Goal: Transaction & Acquisition: Purchase product/service

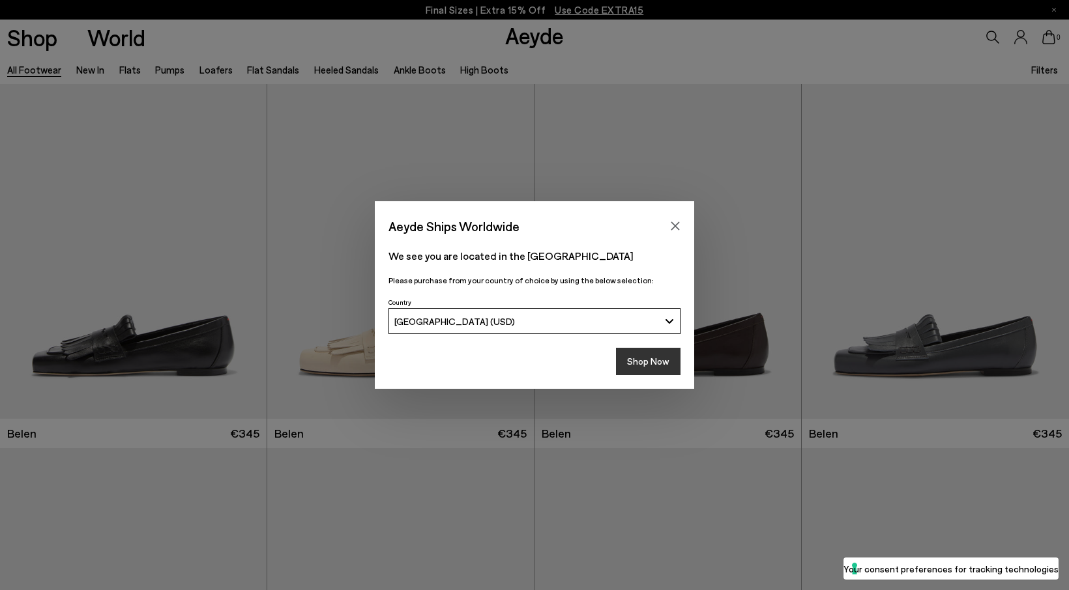
click at [656, 358] on button "Shop Now" at bounding box center [648, 361] width 65 height 27
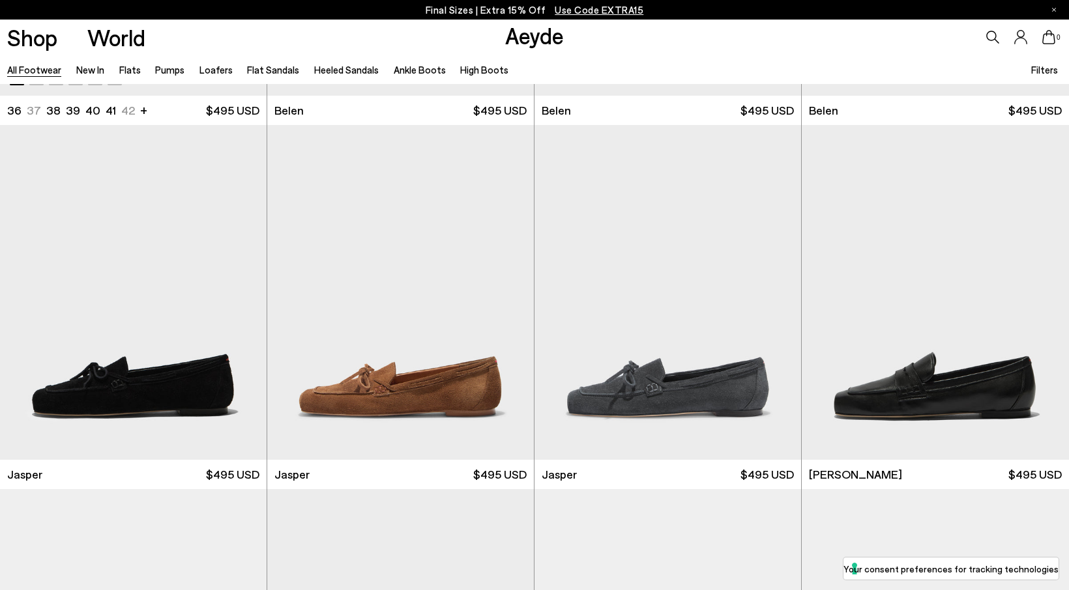
scroll to position [325, 0]
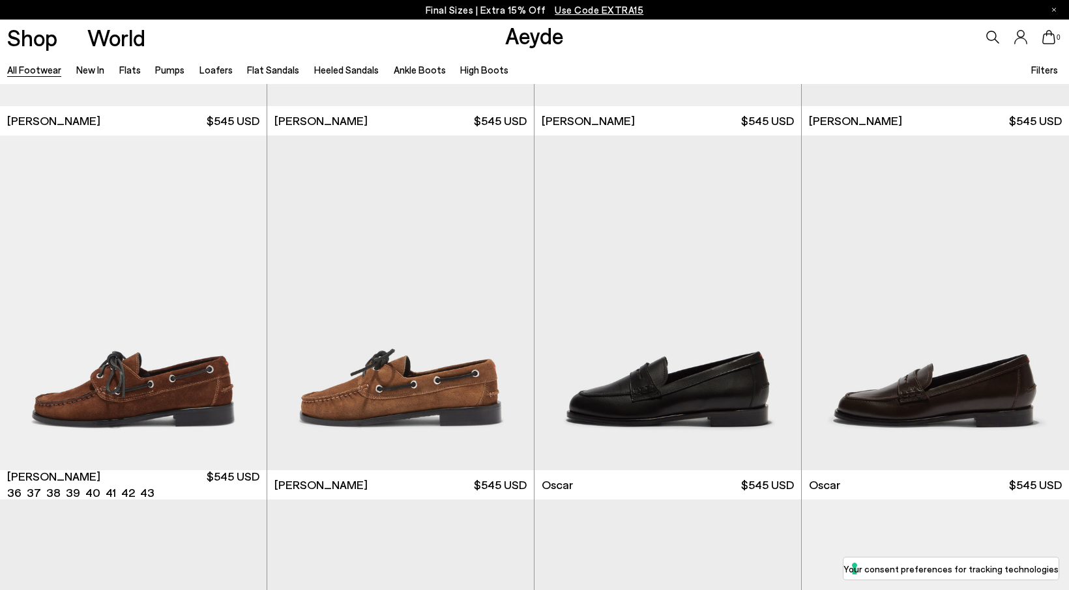
scroll to position [1408, 0]
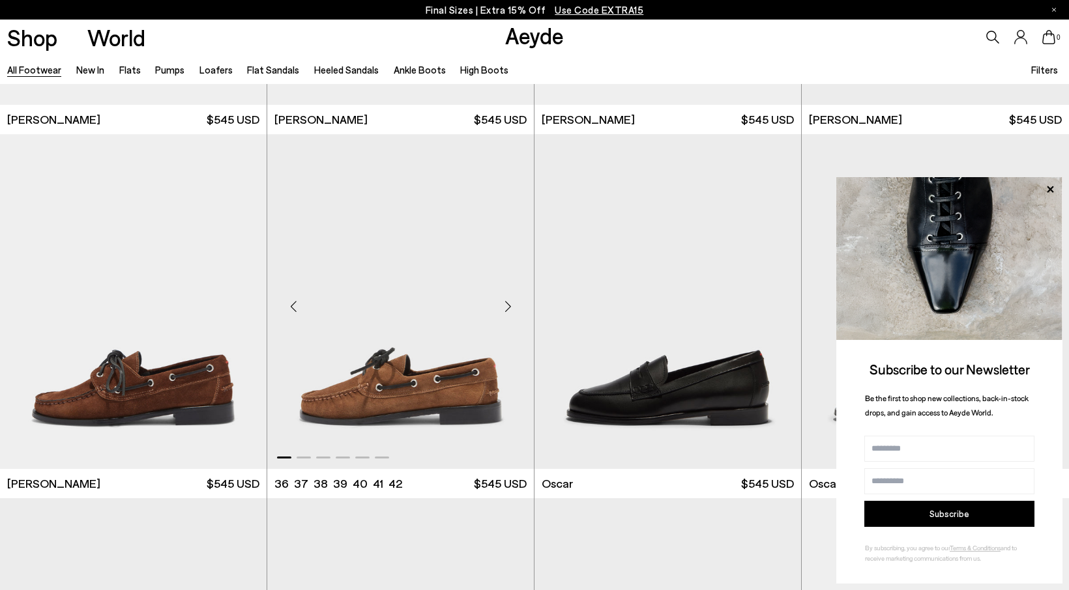
click at [369, 399] on img "1 / 6" at bounding box center [400, 301] width 267 height 335
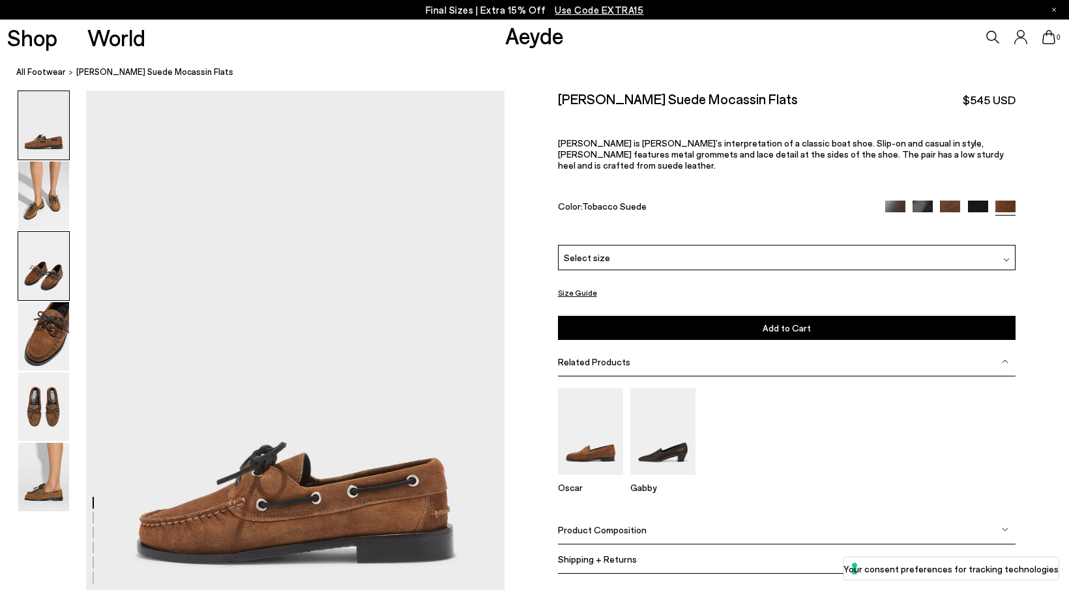
click at [48, 270] on img at bounding box center [43, 266] width 51 height 68
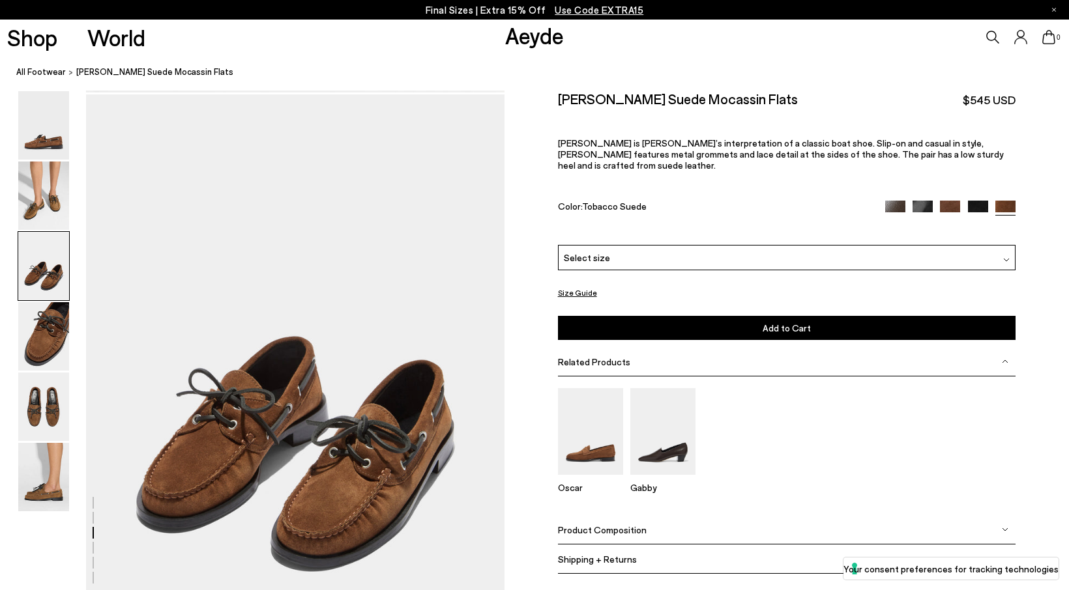
scroll to position [1120, 0]
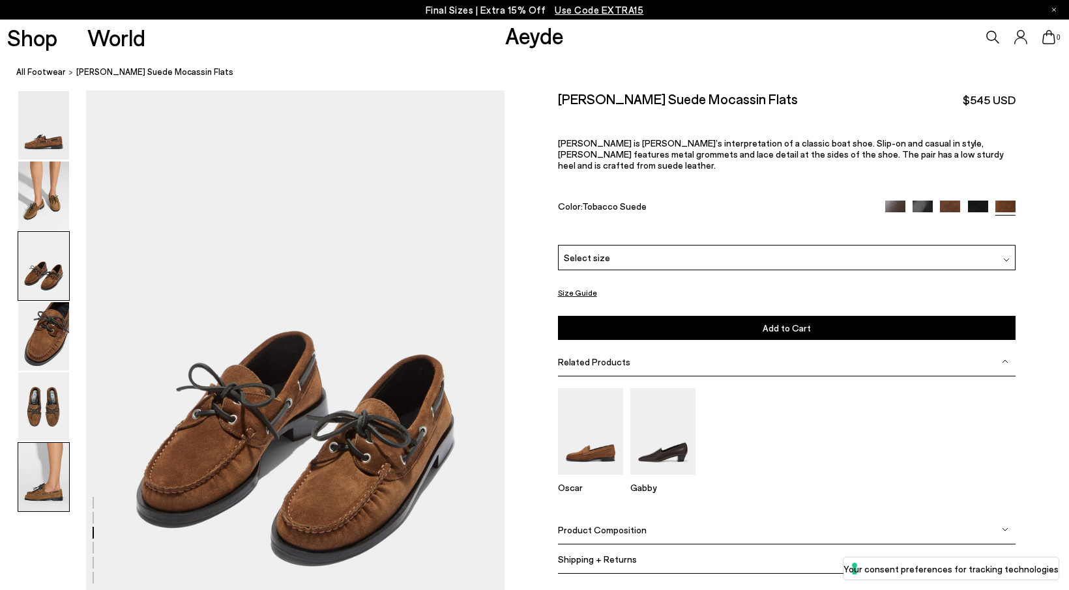
click at [53, 471] on img at bounding box center [43, 477] width 51 height 68
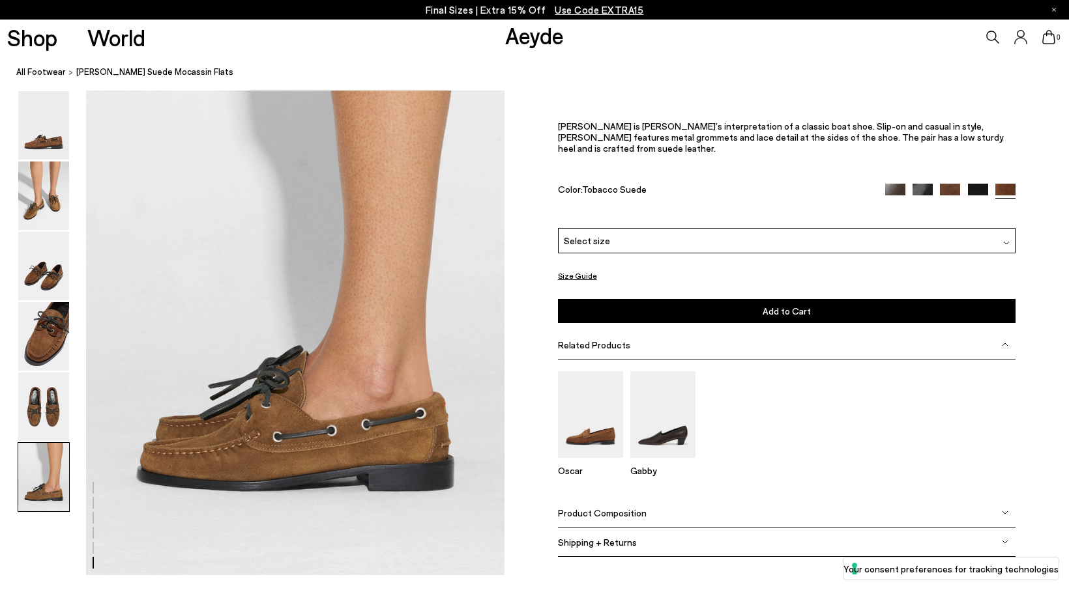
scroll to position [2888, 0]
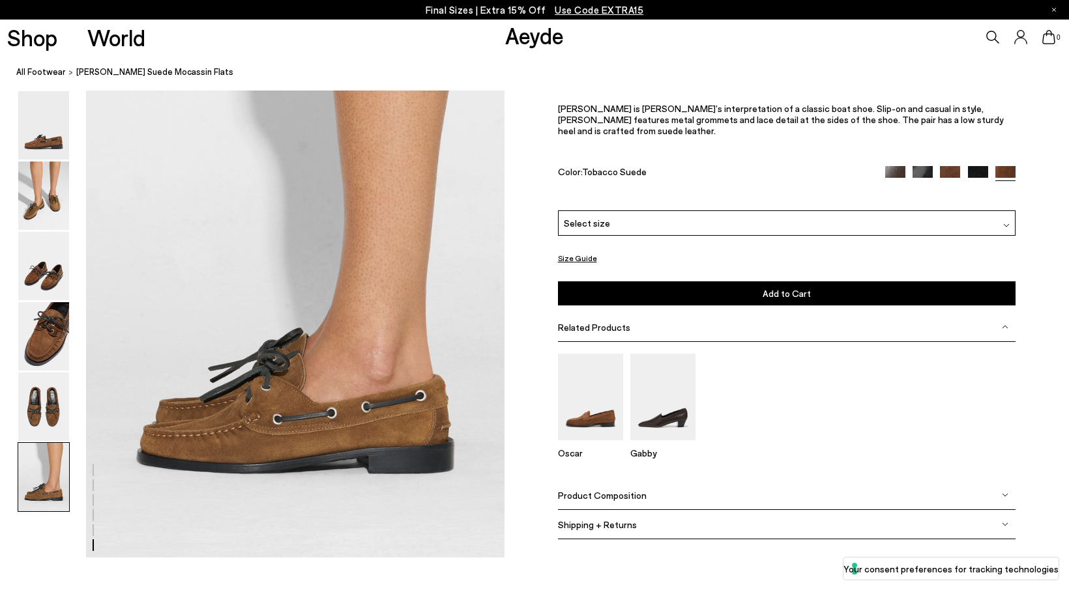
click at [1002, 210] on div "Select size" at bounding box center [786, 222] width 457 height 25
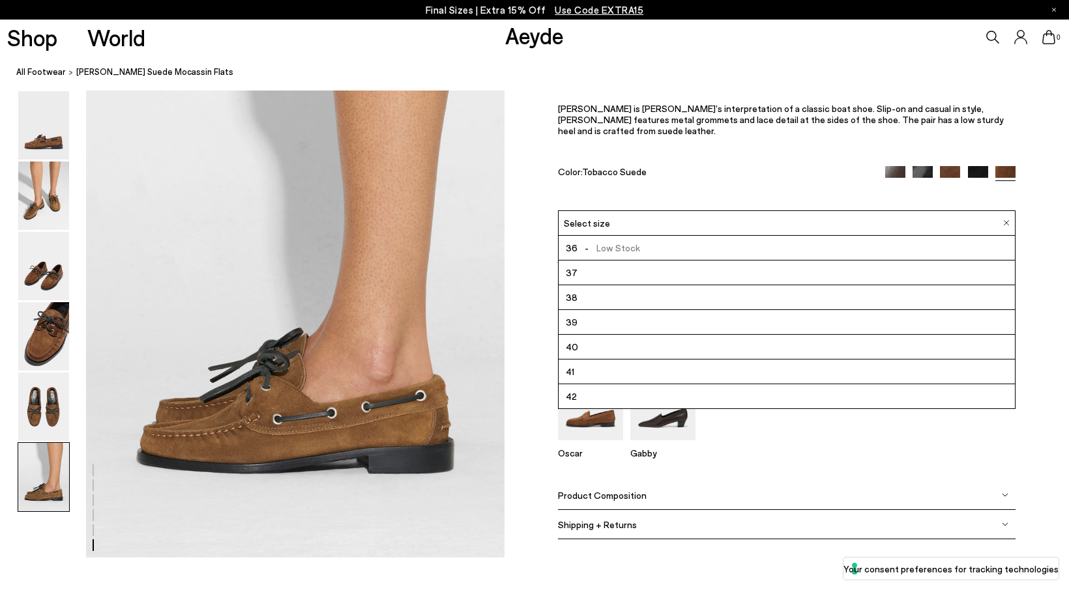
click at [920, 170] on img at bounding box center [922, 176] width 20 height 20
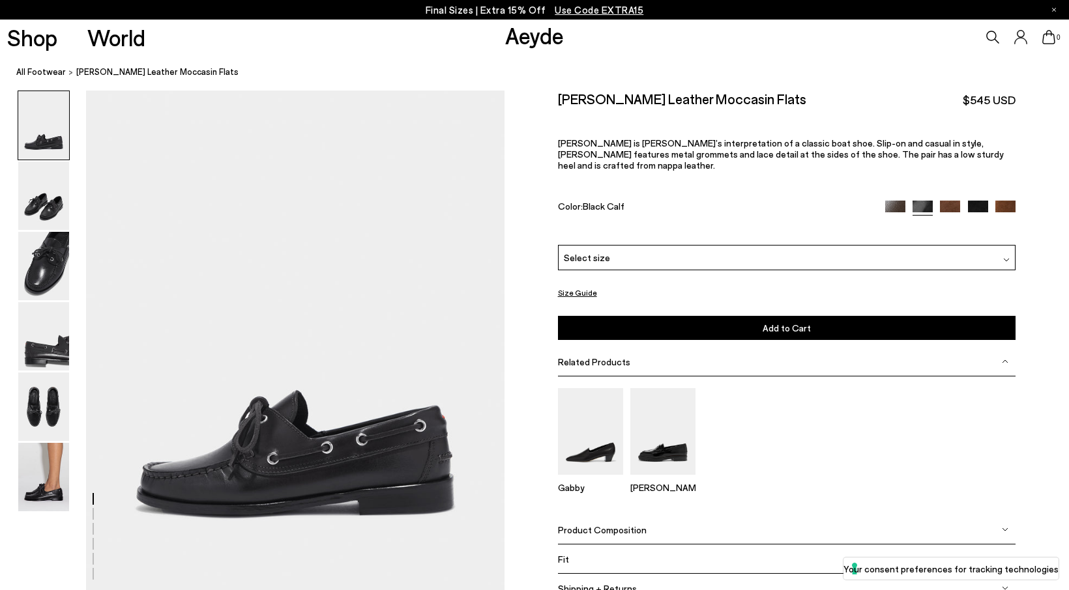
click at [974, 201] on img at bounding box center [978, 211] width 20 height 20
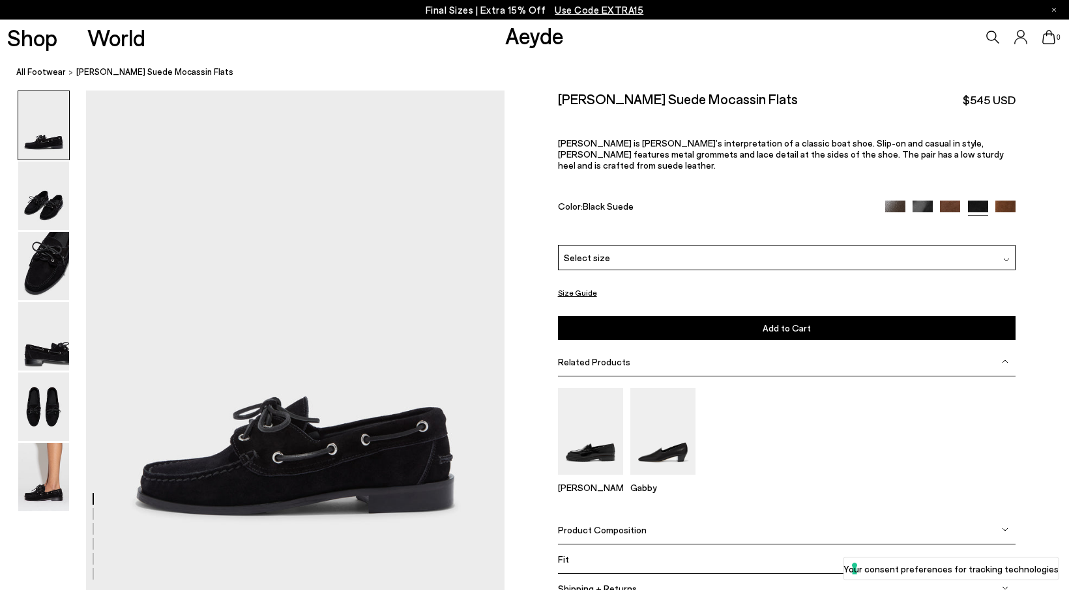
click at [890, 201] on img at bounding box center [895, 211] width 20 height 20
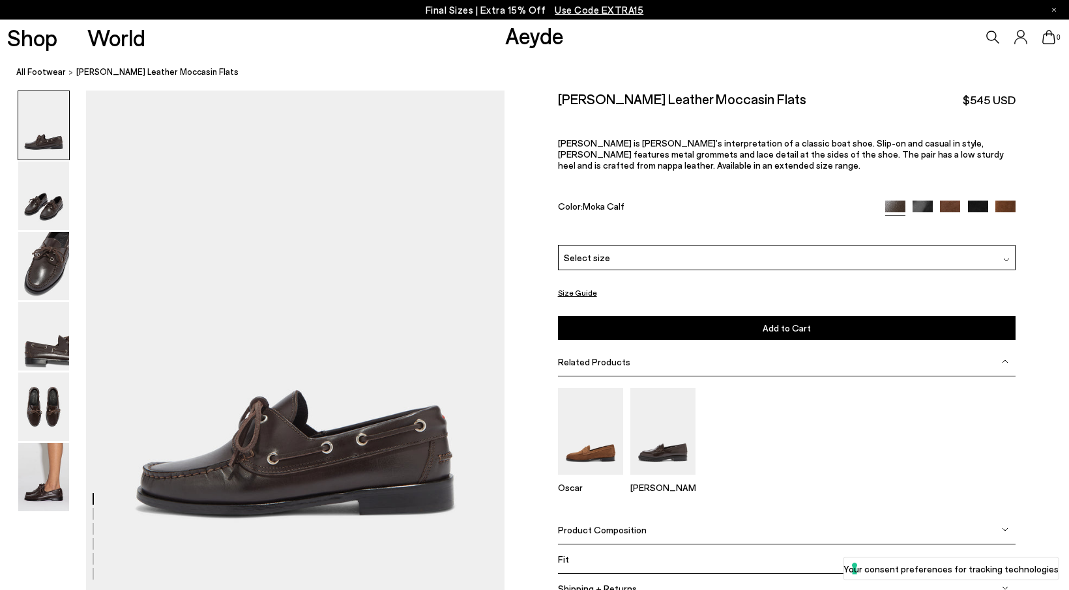
click at [916, 201] on img at bounding box center [922, 211] width 20 height 20
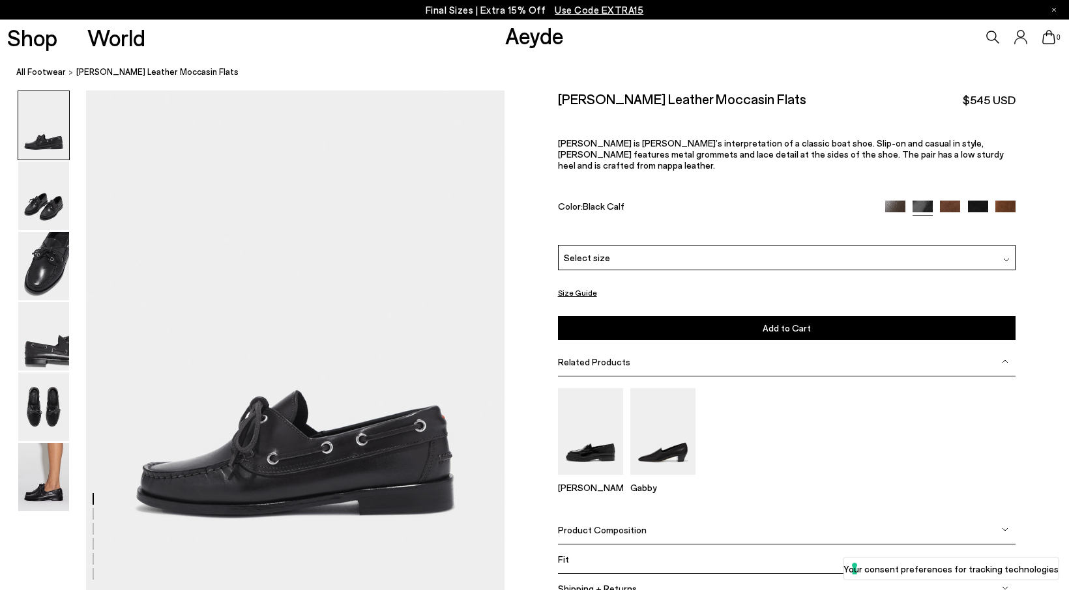
click at [948, 201] on img at bounding box center [950, 211] width 20 height 20
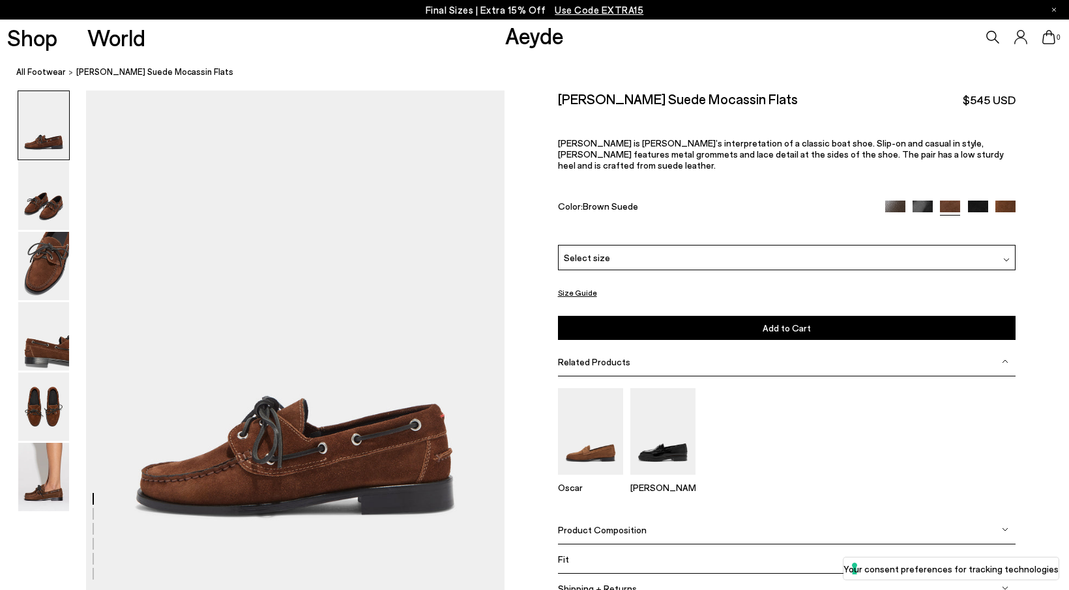
click at [980, 201] on img at bounding box center [978, 211] width 20 height 20
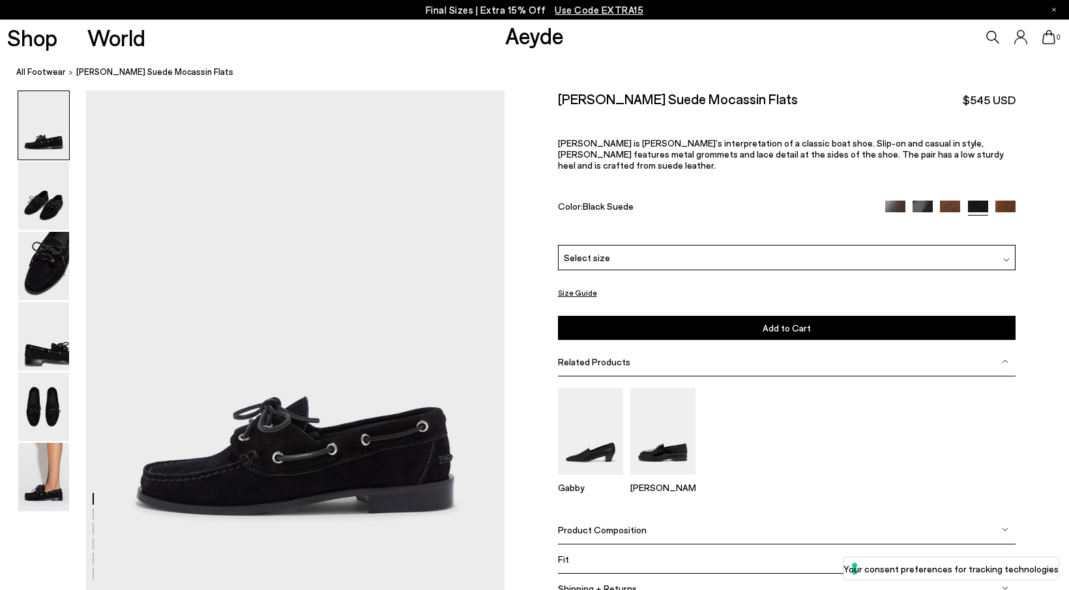
click at [1004, 201] on img at bounding box center [1005, 211] width 20 height 20
